Goal: Task Accomplishment & Management: Use online tool/utility

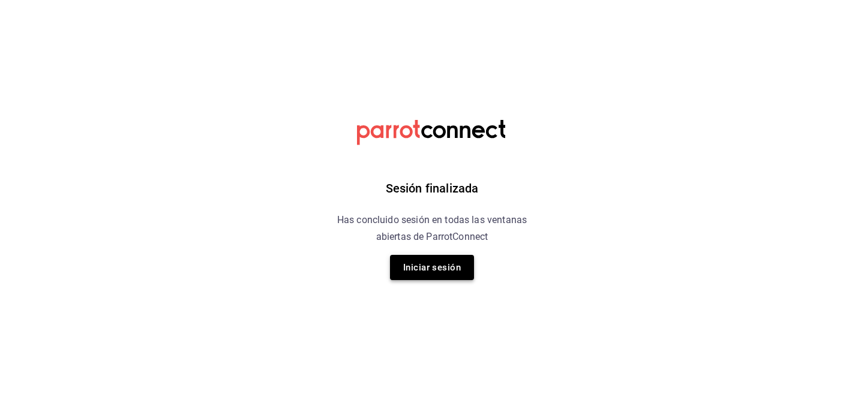
click at [408, 272] on button "Iniciar sesión" at bounding box center [432, 267] width 84 height 25
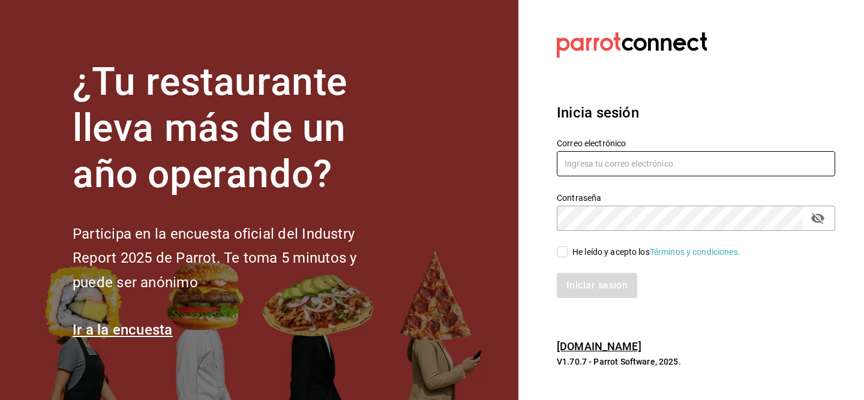
type input "edgarjsolorio@gmail.com"
click at [584, 252] on div "He leído y acepto los Términos y condiciones." at bounding box center [657, 252] width 168 height 13
click at [568, 252] on input "He leído y acepto los Términos y condiciones." at bounding box center [562, 252] width 11 height 11
checkbox input "true"
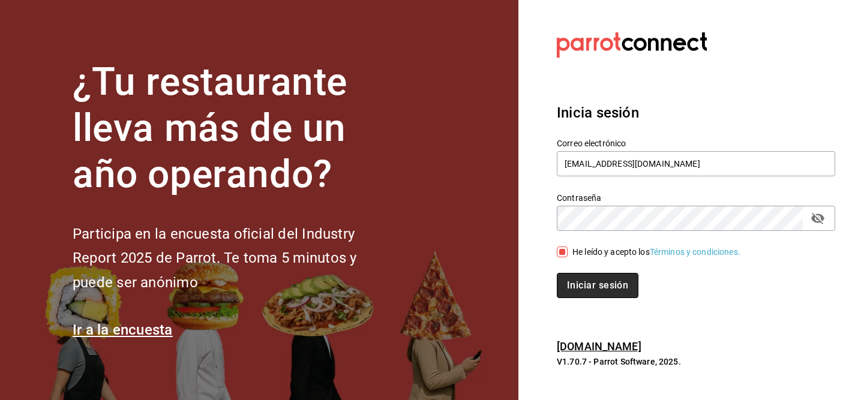
click at [591, 278] on button "Iniciar sesión" at bounding box center [598, 285] width 82 height 25
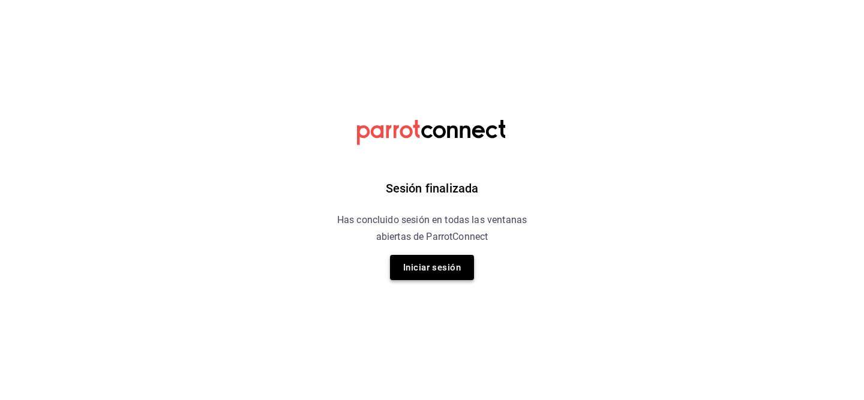
click at [403, 277] on button "Iniciar sesión" at bounding box center [432, 267] width 84 height 25
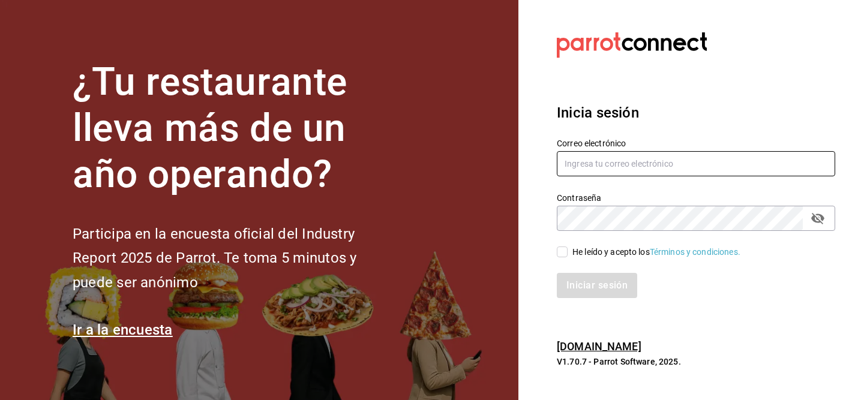
type input "[EMAIL_ADDRESS][DOMAIN_NAME]"
click at [561, 254] on input "He leído y acepto los Términos y condiciones." at bounding box center [562, 252] width 11 height 11
checkbox input "true"
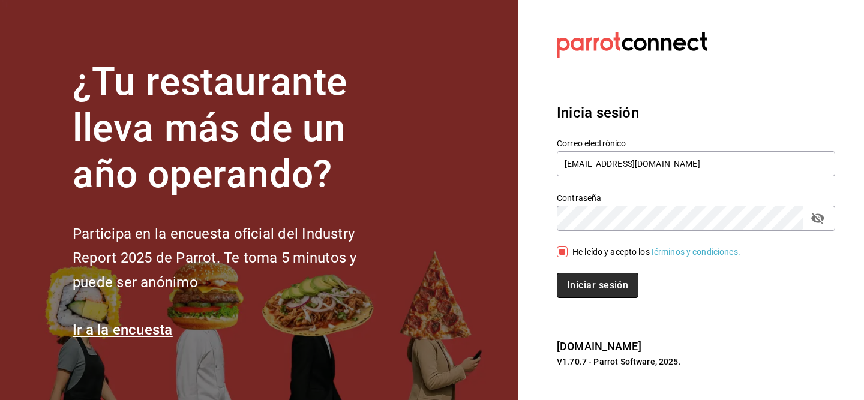
click at [585, 280] on button "Iniciar sesión" at bounding box center [598, 285] width 82 height 25
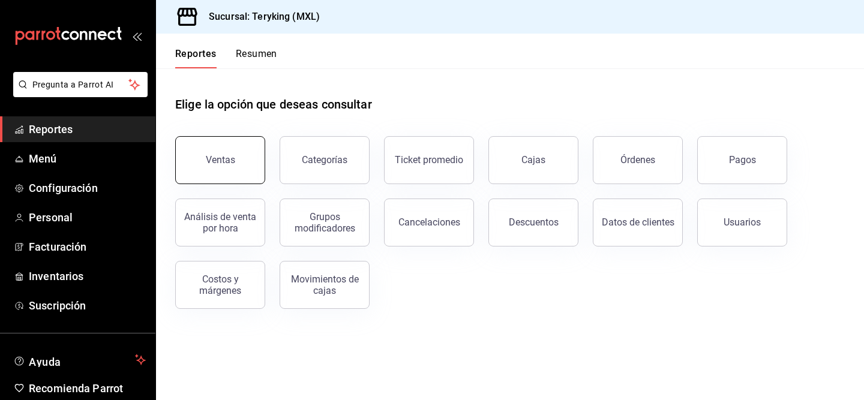
click at [256, 165] on button "Ventas" at bounding box center [220, 160] width 90 height 48
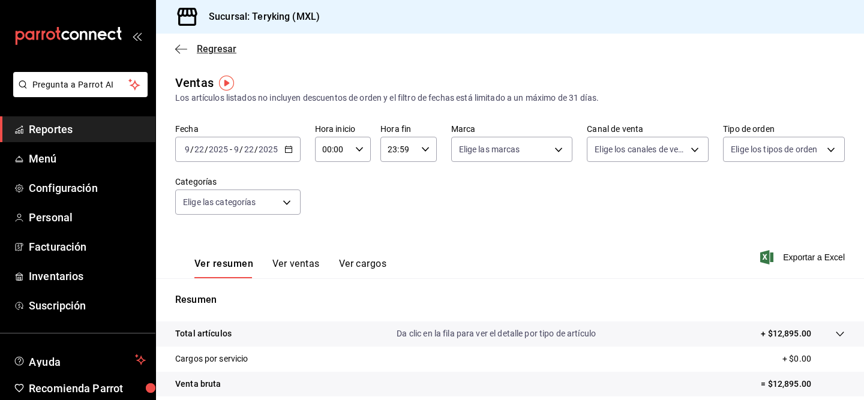
click at [181, 49] on icon "button" at bounding box center [181, 49] width 12 height 11
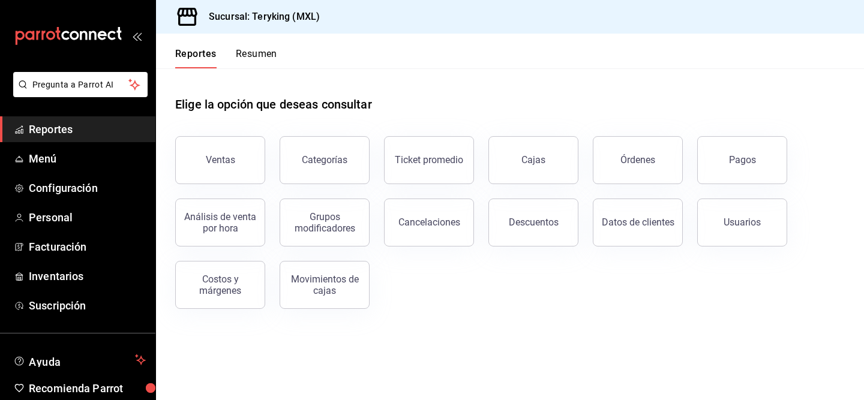
click at [248, 51] on button "Resumen" at bounding box center [256, 58] width 41 height 20
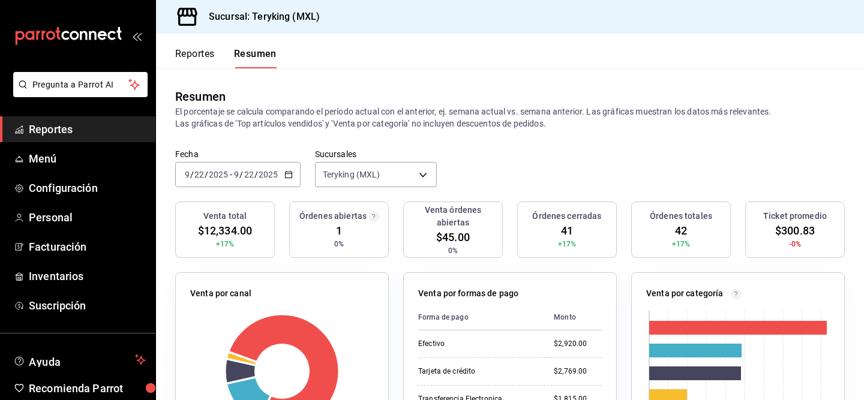
click at [264, 175] on input "2025" at bounding box center [268, 175] width 20 height 10
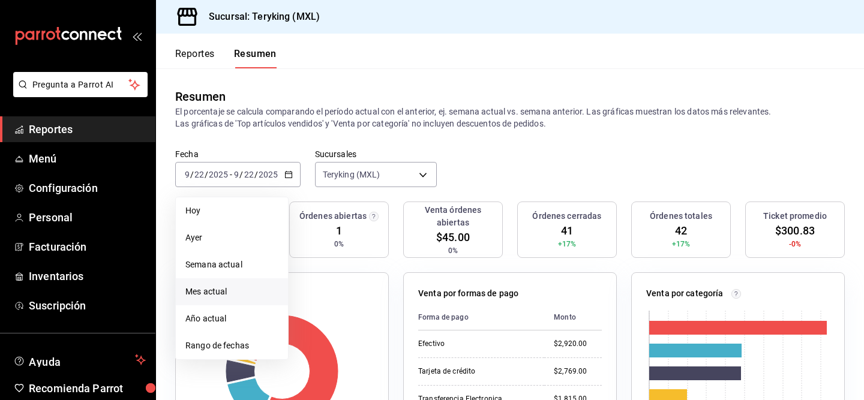
click at [233, 290] on span "Mes actual" at bounding box center [231, 292] width 93 height 13
